Goal: Transaction & Acquisition: Purchase product/service

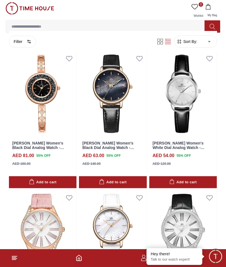
scroll to position [353, 0]
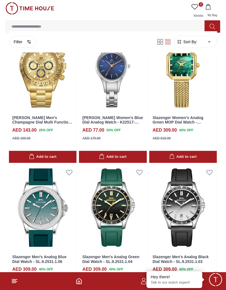
scroll to position [944, 0]
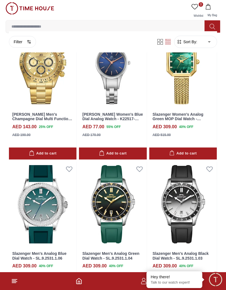
click at [24, 45] on button "Filter" at bounding box center [22, 42] width 27 height 12
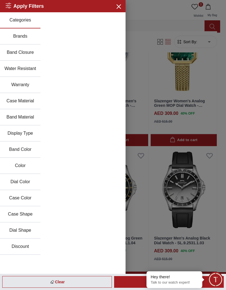
click at [150, 28] on div at bounding box center [113, 145] width 226 height 290
click at [120, 9] on icon "button" at bounding box center [118, 6] width 7 height 7
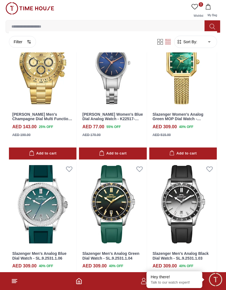
click at [207, 42] on body "100% Genuine products with International Warranty Shop From [GEOGRAPHIC_DATA] |…" at bounding box center [113, 122] width 226 height 2133
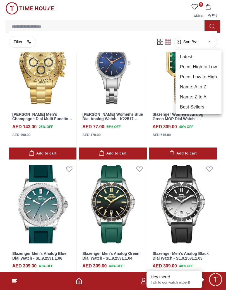
click at [21, 205] on div at bounding box center [113, 145] width 226 height 290
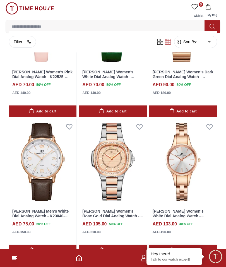
scroll to position [708, 0]
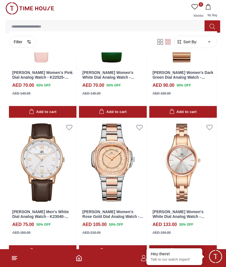
click at [121, 162] on img at bounding box center [112, 162] width 67 height 85
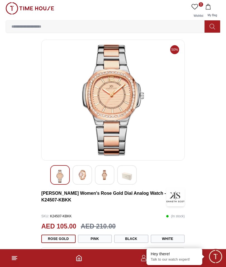
click at [84, 177] on img at bounding box center [82, 175] width 10 height 10
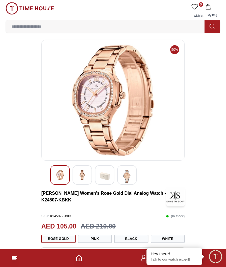
click at [60, 176] on img at bounding box center [60, 175] width 10 height 10
click at [127, 177] on img at bounding box center [127, 176] width 10 height 13
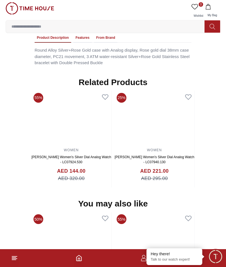
scroll to position [423, 0]
